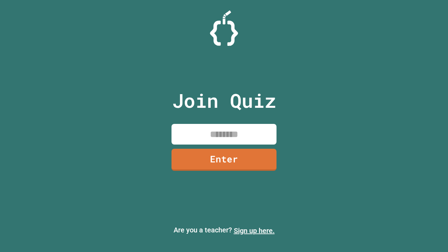
click at [254, 231] on link "Sign up here." at bounding box center [254, 231] width 41 height 8
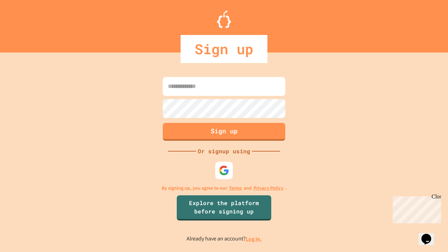
click at [254, 239] on link "Log in." at bounding box center [254, 238] width 16 height 7
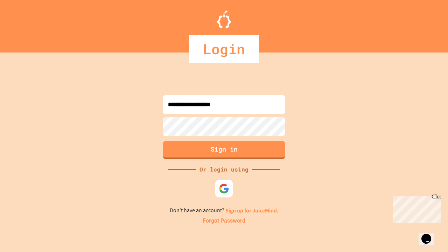
type input "**********"
